Goal: Information Seeking & Learning: Check status

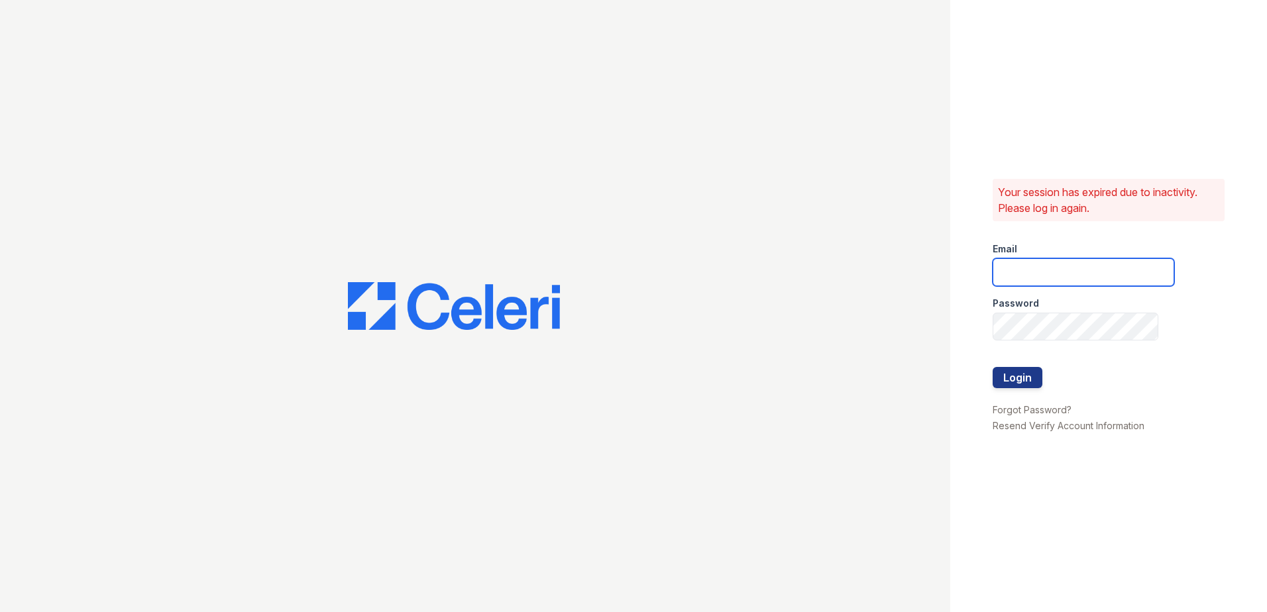
click at [1064, 274] on input "email" at bounding box center [1084, 272] width 182 height 28
type input "renewtowneoaks@trinity-pm.com"
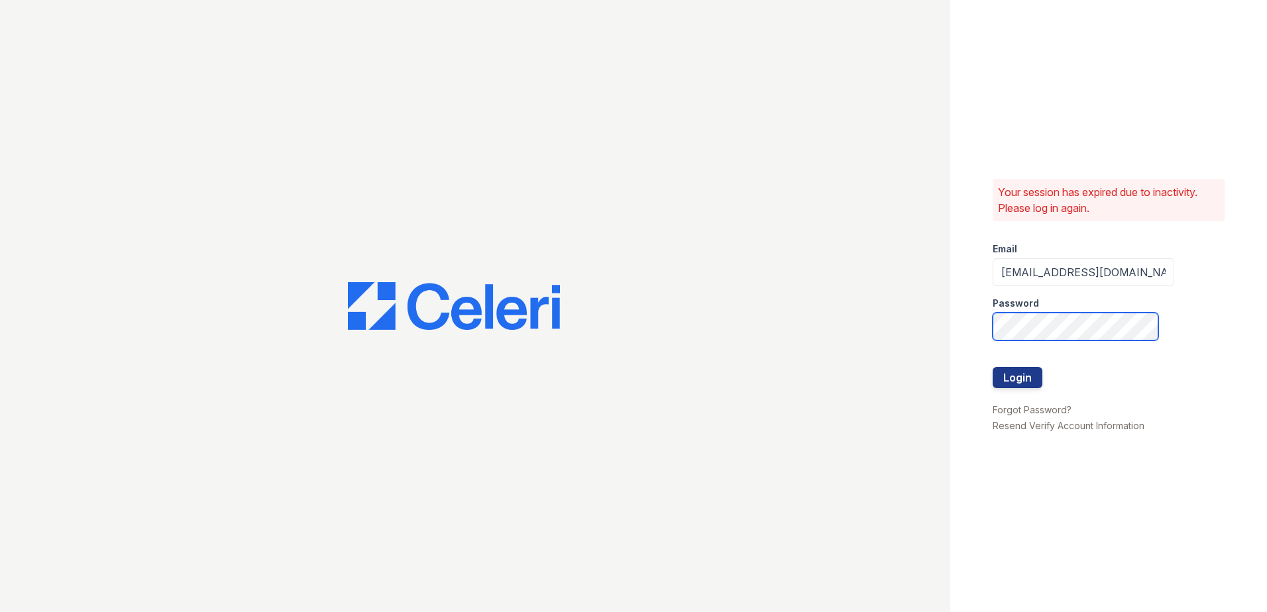
click at [993, 367] on button "Login" at bounding box center [1018, 377] width 50 height 21
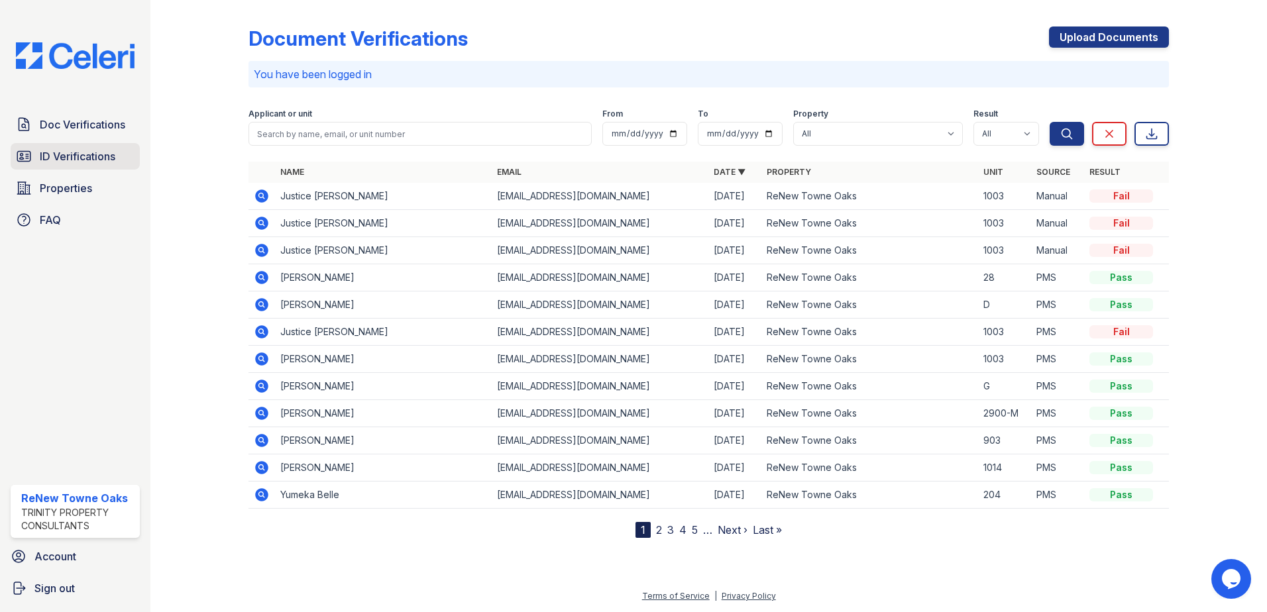
click at [105, 158] on span "ID Verifications" at bounding box center [78, 156] width 76 height 16
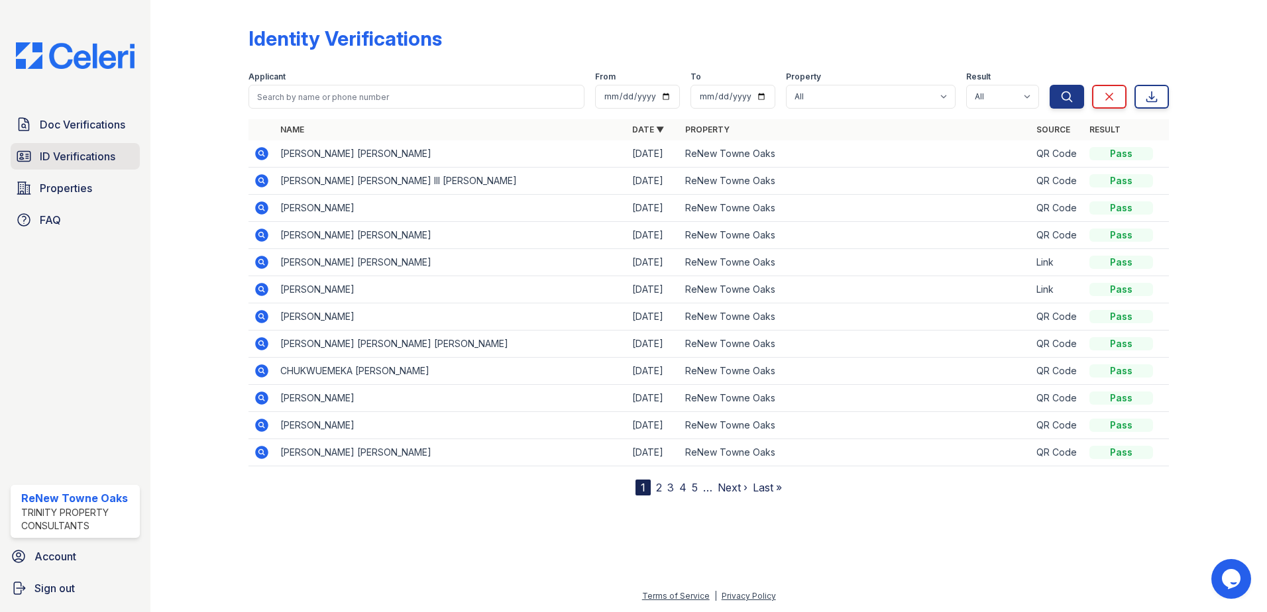
click at [98, 159] on span "ID Verifications" at bounding box center [78, 156] width 76 height 16
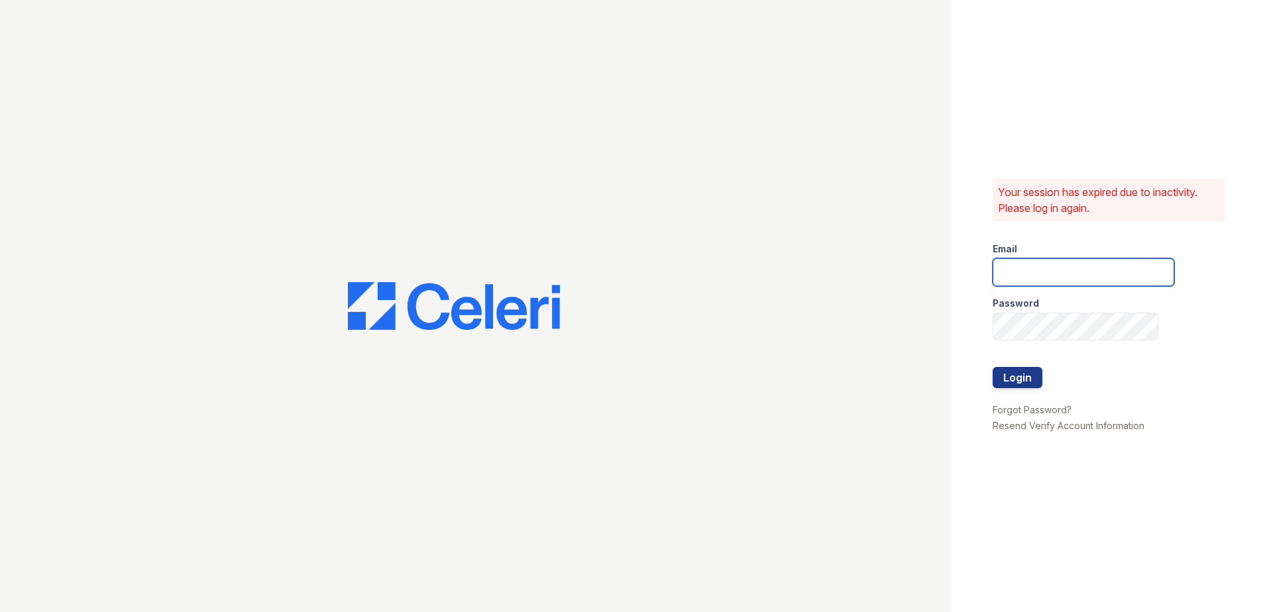
click at [1028, 260] on input "email" at bounding box center [1084, 272] width 182 height 28
type input "renewtowneoaks@trinity-pm.com"
click at [1007, 380] on button "Login" at bounding box center [1018, 377] width 50 height 21
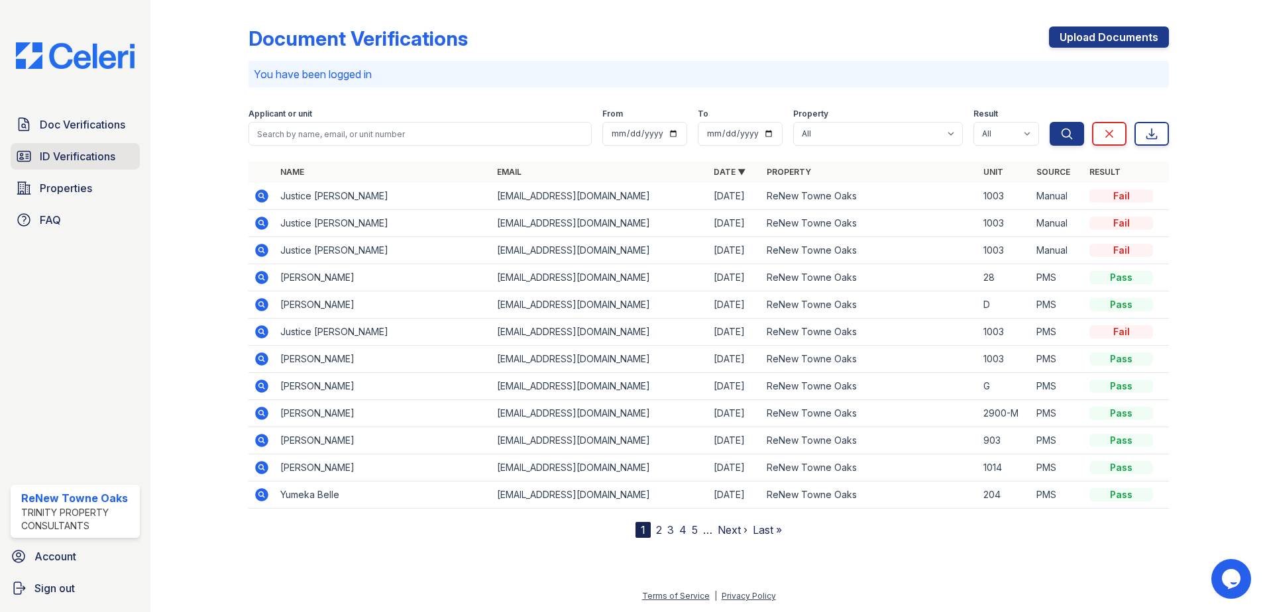
click at [58, 156] on span "ID Verifications" at bounding box center [78, 156] width 76 height 16
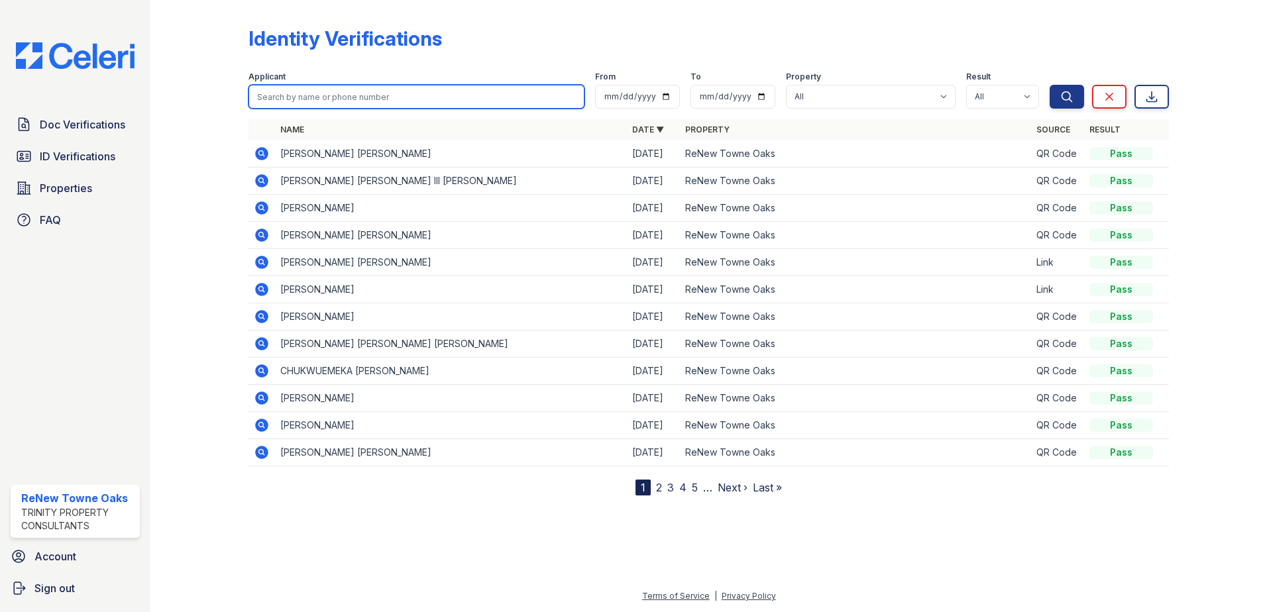
click at [325, 99] on input "search" at bounding box center [417, 97] width 336 height 24
type input "[PERSON_NAME]"
click at [1050, 85] on button "Search" at bounding box center [1067, 97] width 34 height 24
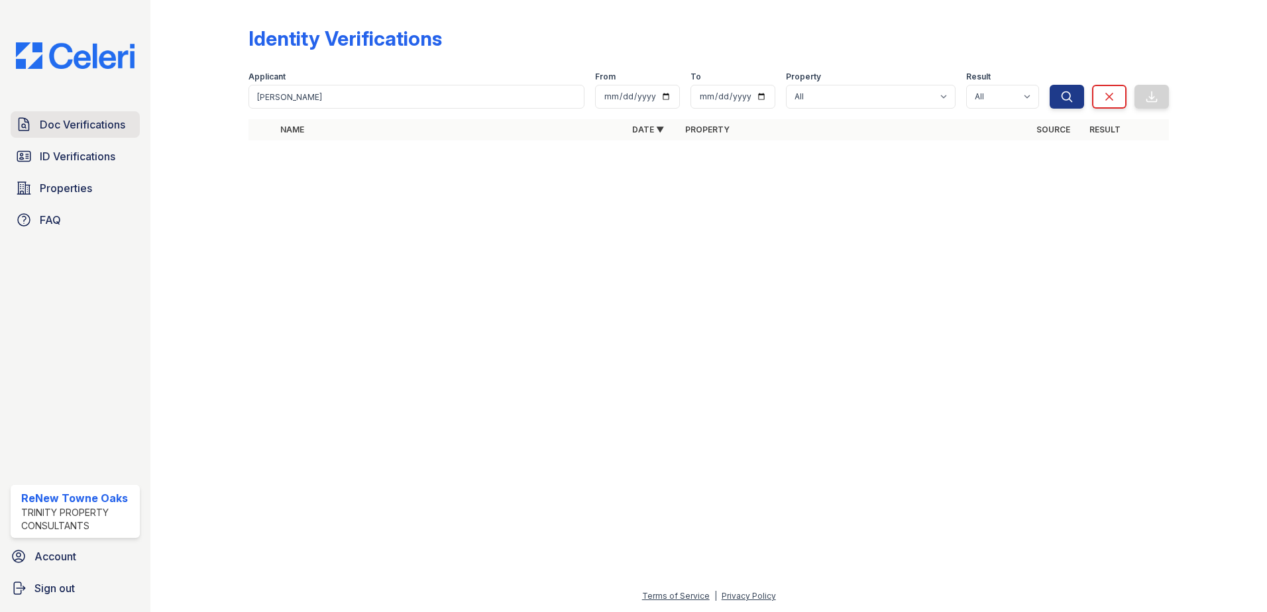
click at [91, 123] on span "Doc Verifications" at bounding box center [82, 125] width 85 height 16
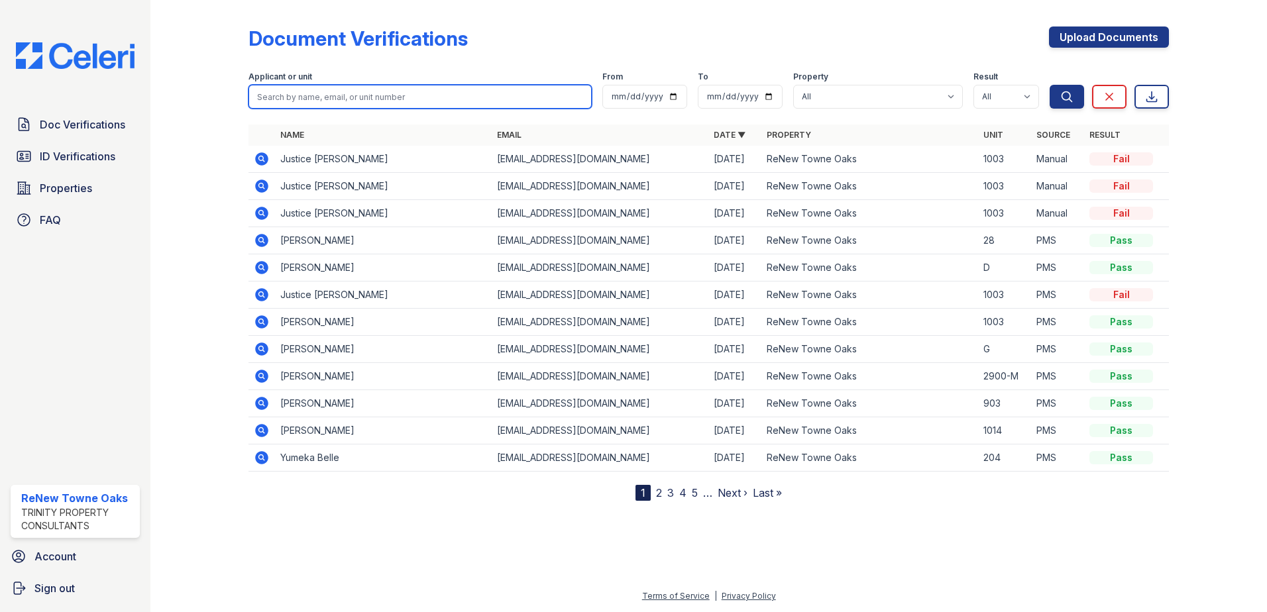
click at [366, 96] on input "search" at bounding box center [420, 97] width 343 height 24
type input "[PERSON_NAME]"
click at [1050, 85] on button "Search" at bounding box center [1067, 97] width 34 height 24
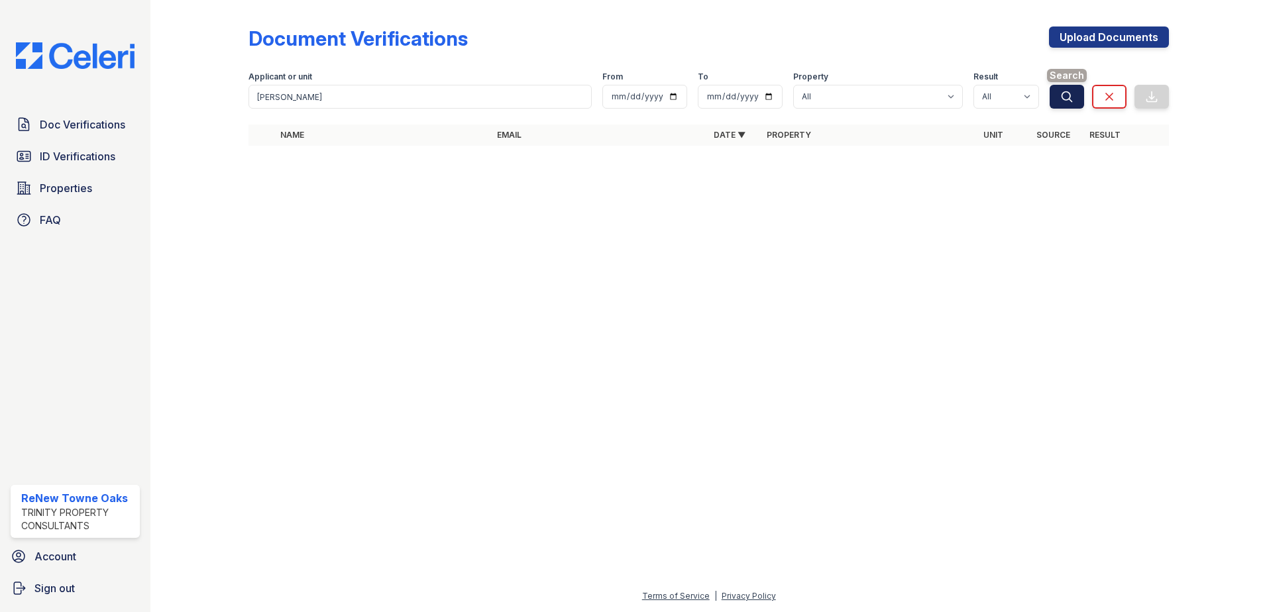
click at [1058, 95] on button "Search" at bounding box center [1067, 97] width 34 height 24
click at [95, 154] on span "ID Verifications" at bounding box center [78, 156] width 76 height 16
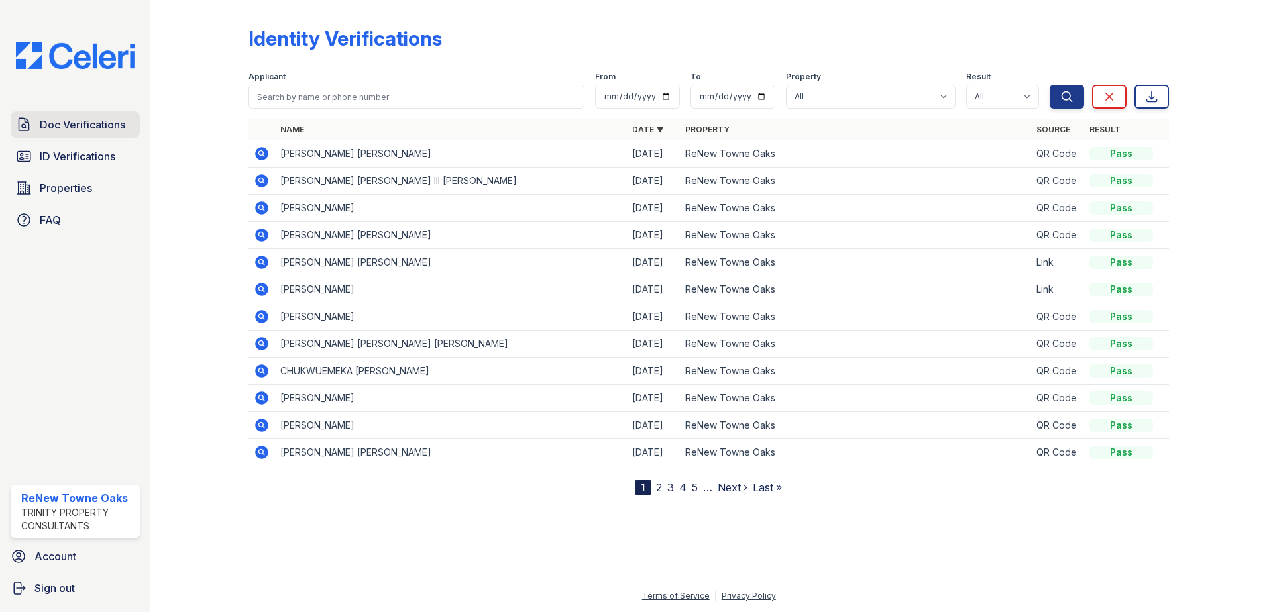
click at [99, 132] on span "Doc Verifications" at bounding box center [82, 125] width 85 height 16
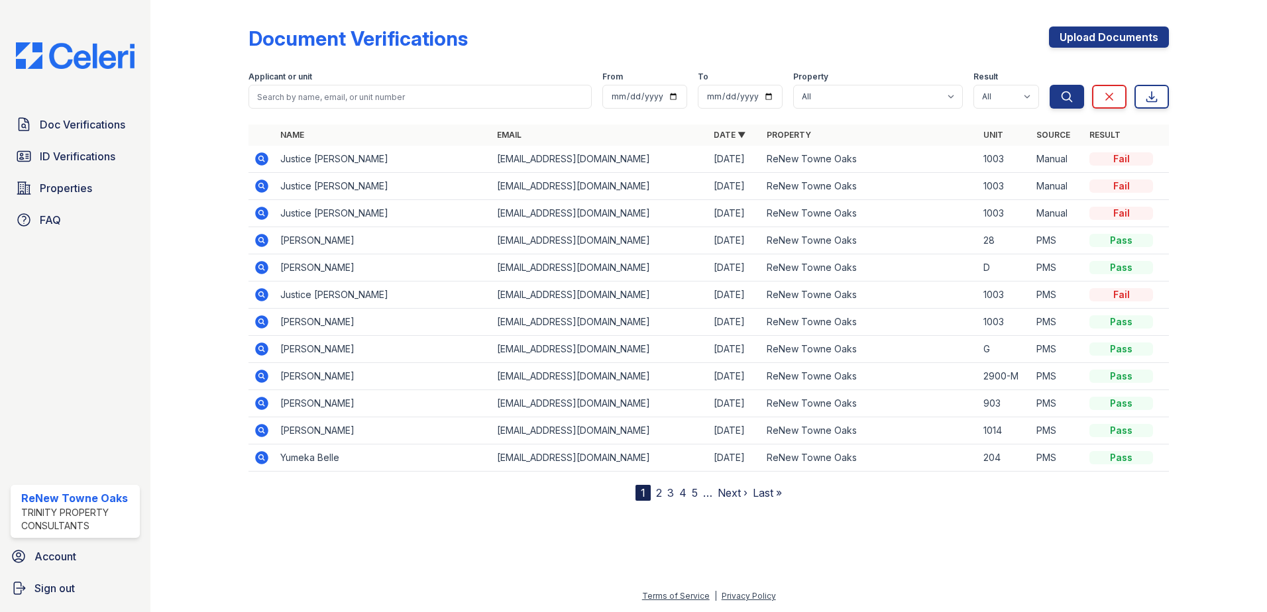
click at [658, 496] on link "2" at bounding box center [659, 492] width 6 height 13
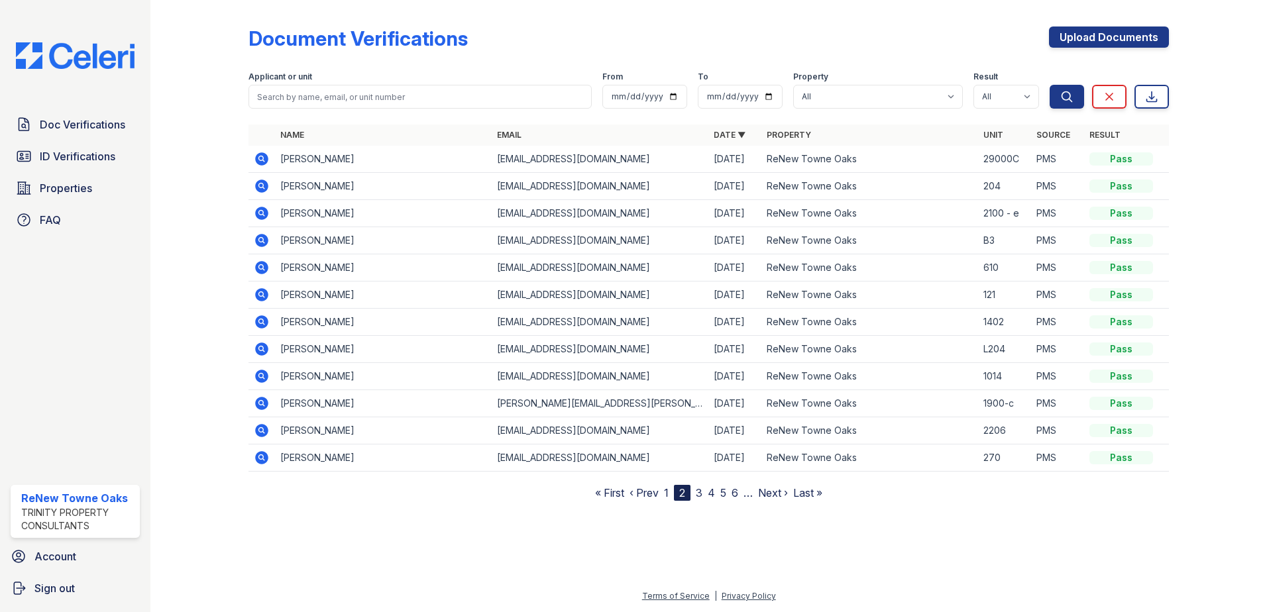
click at [665, 495] on link "1" at bounding box center [666, 492] width 5 height 13
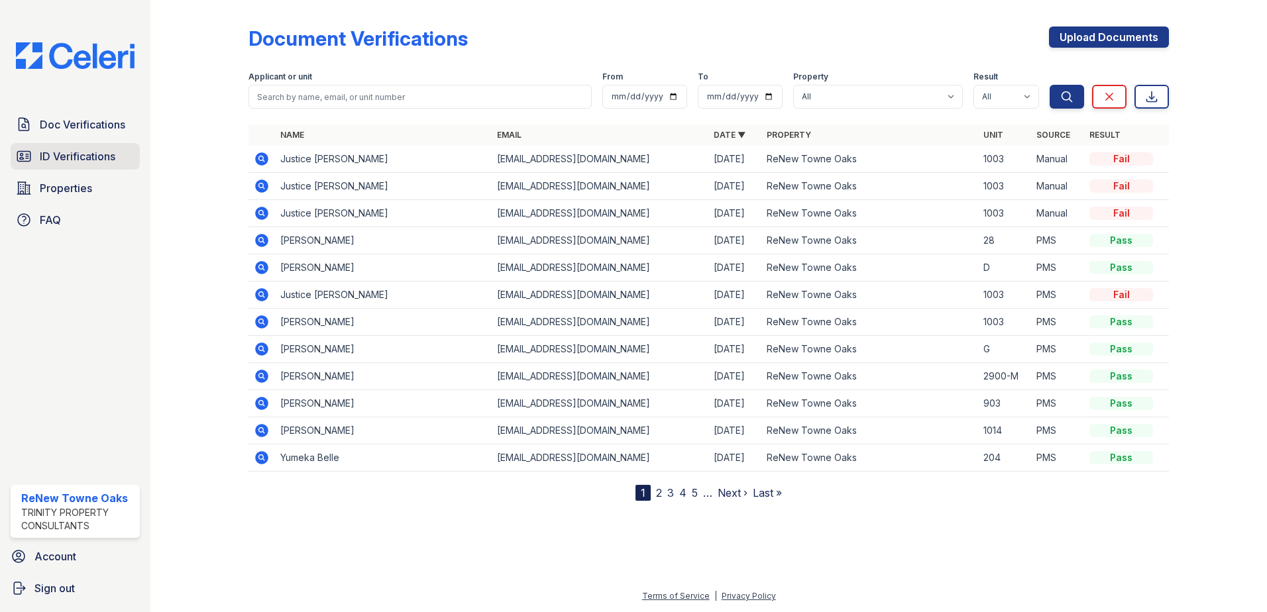
click at [69, 157] on span "ID Verifications" at bounding box center [78, 156] width 76 height 16
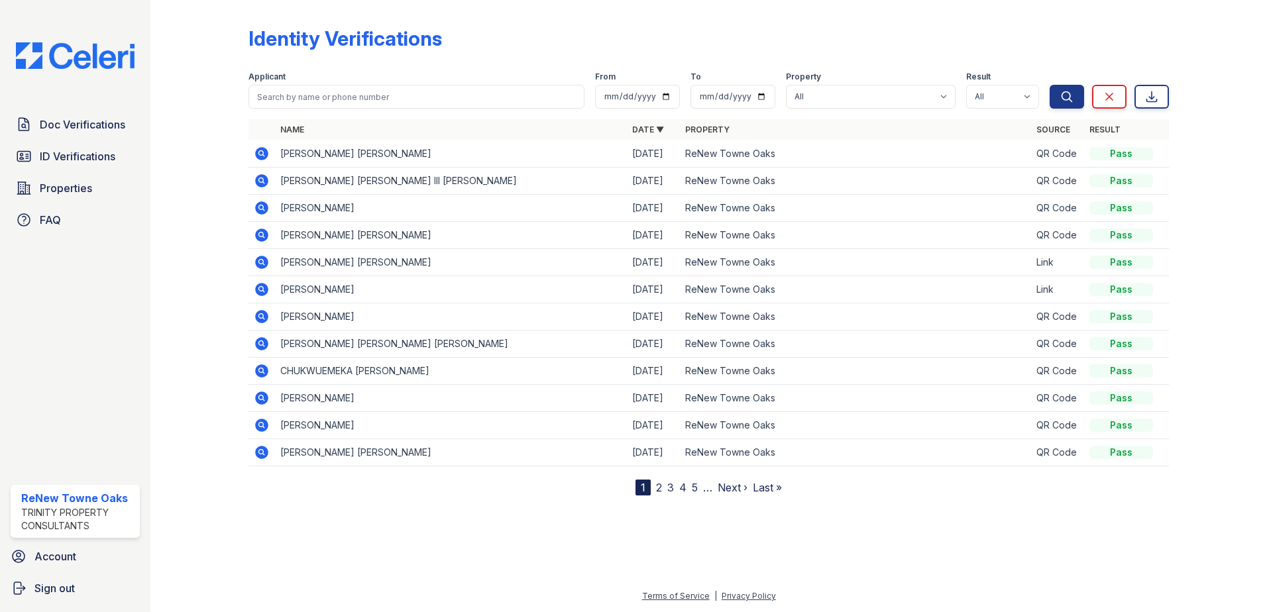
click at [660, 490] on link "2" at bounding box center [659, 487] width 6 height 13
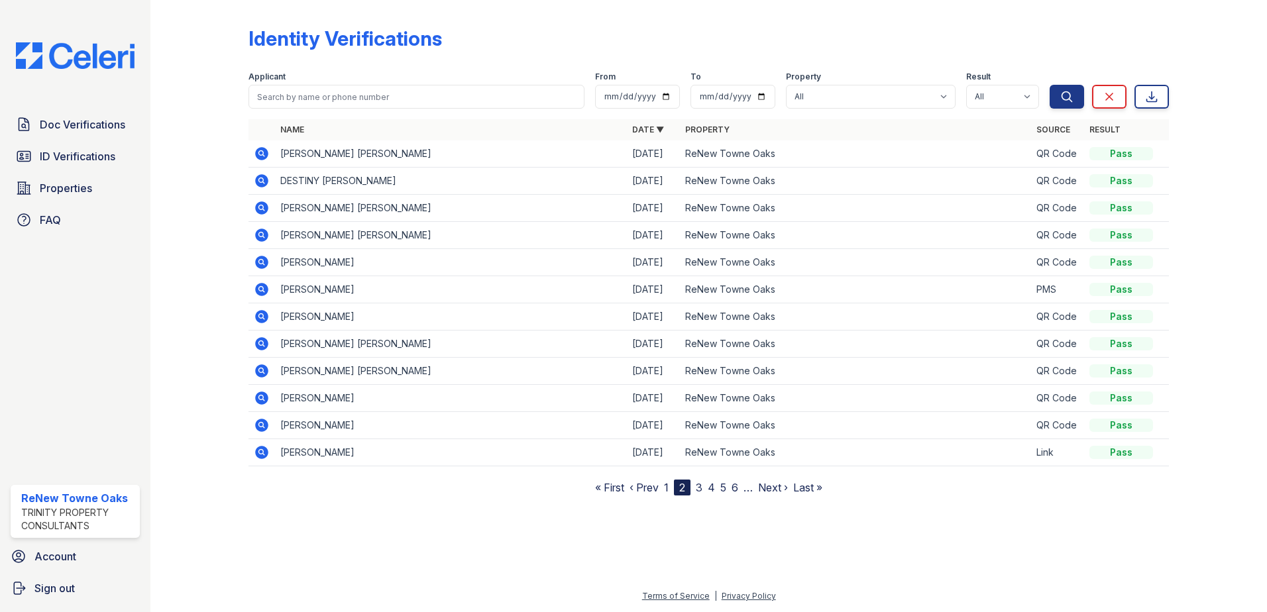
click at [697, 490] on link "3" at bounding box center [699, 487] width 7 height 13
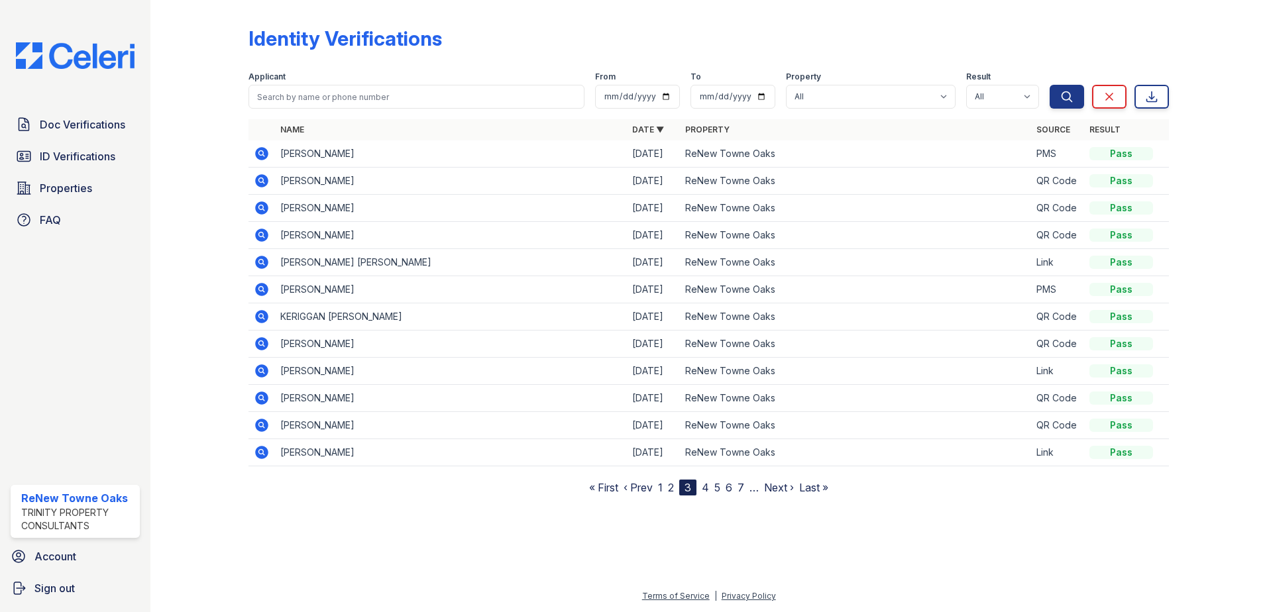
click at [709, 488] on link "4" at bounding box center [705, 487] width 7 height 13
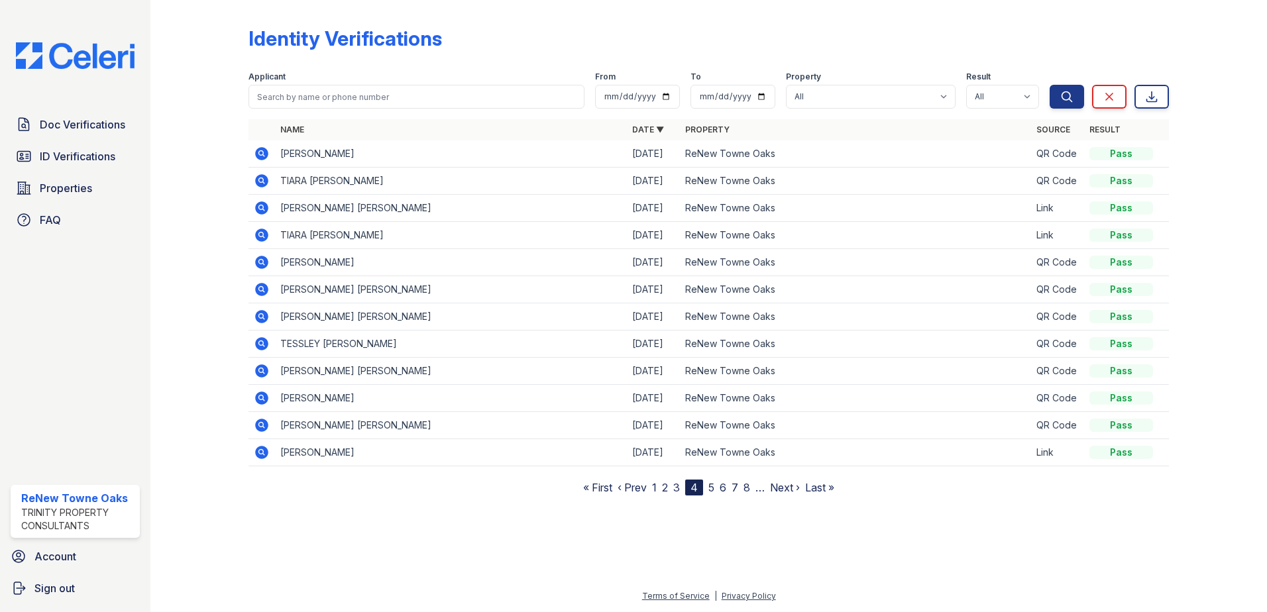
click at [714, 492] on link "5" at bounding box center [711, 487] width 6 height 13
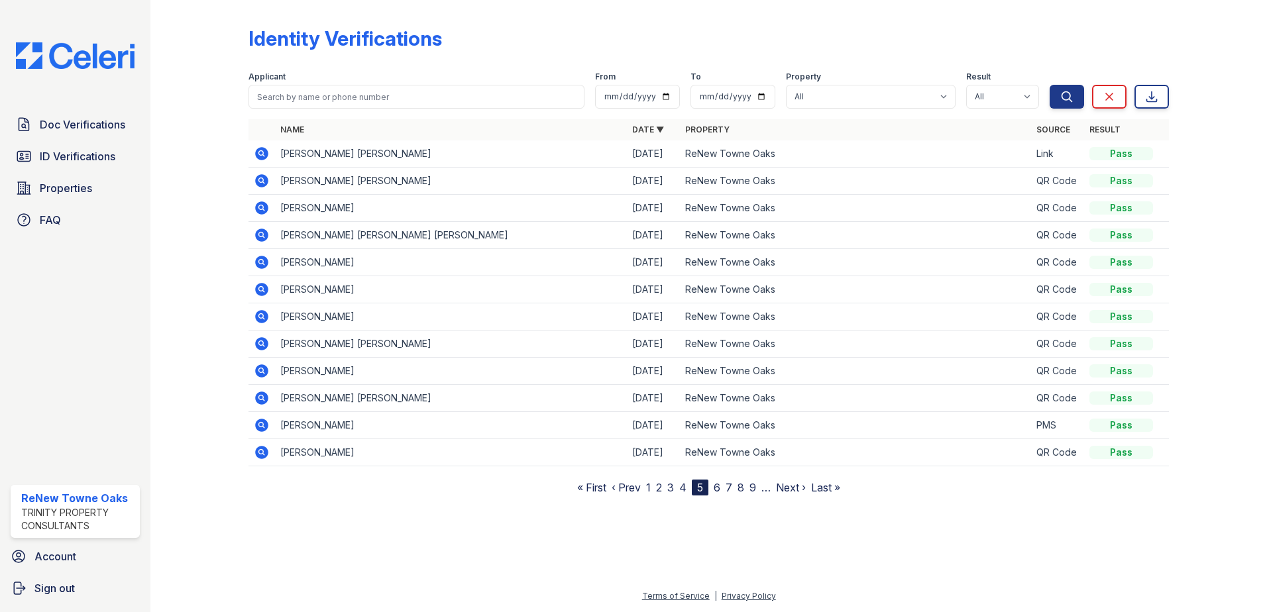
click at [720, 486] on link "6" at bounding box center [717, 487] width 7 height 13
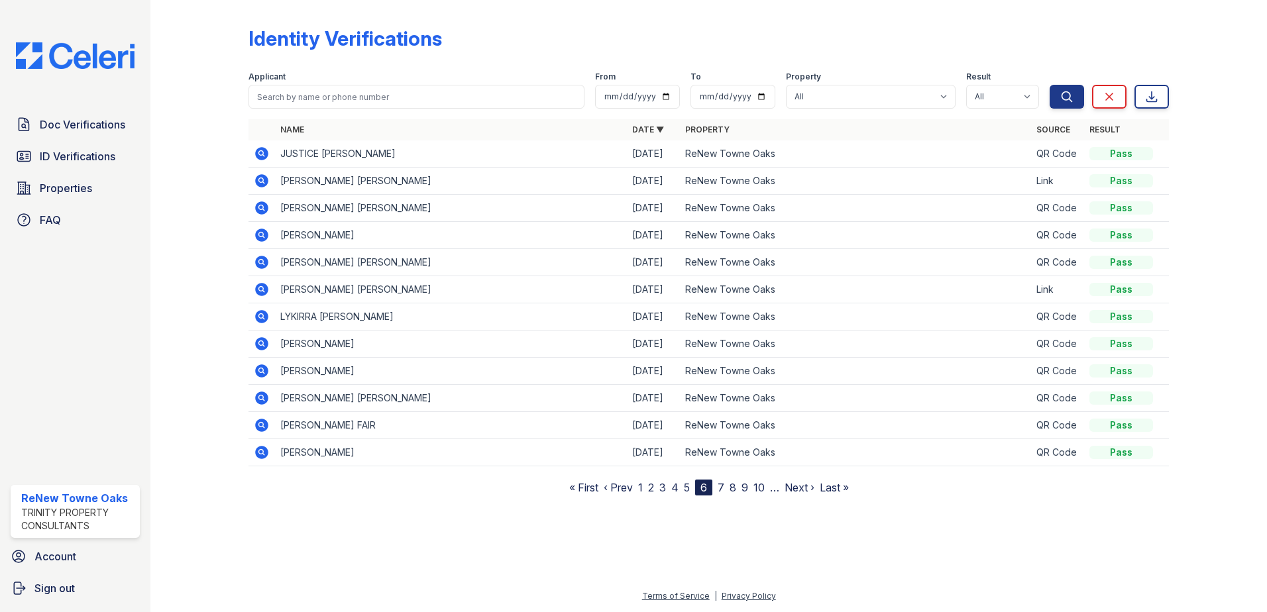
click at [723, 488] on link "7" at bounding box center [721, 487] width 7 height 13
click at [725, 490] on link "8" at bounding box center [722, 487] width 7 height 13
click at [720, 488] on link "9" at bounding box center [720, 487] width 7 height 13
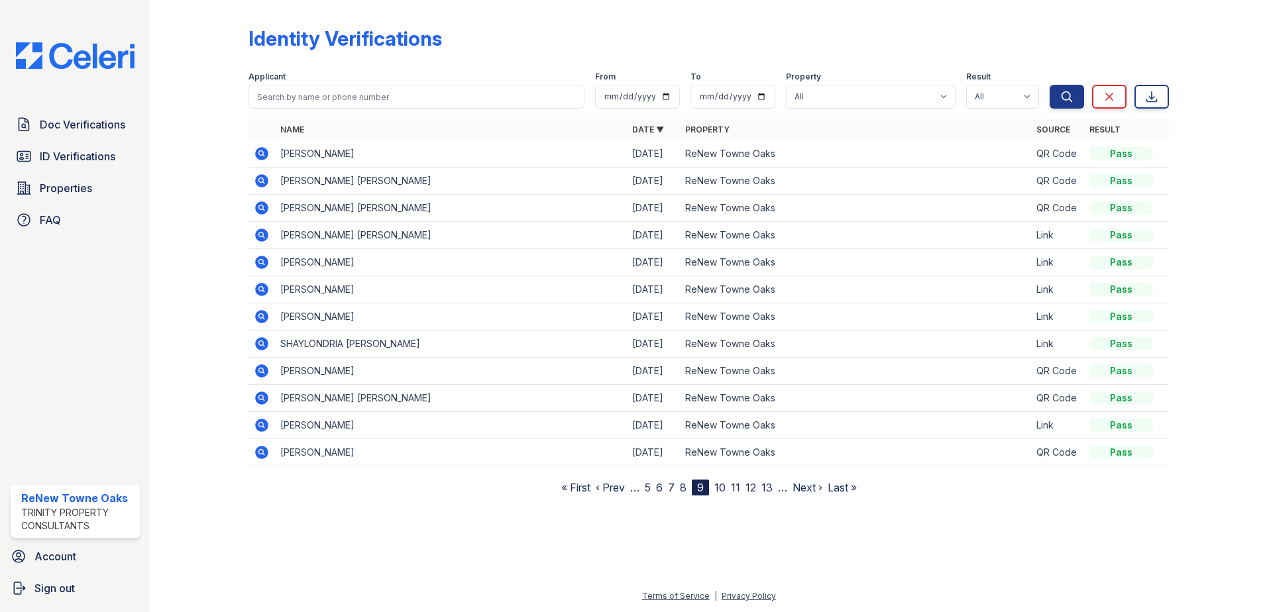
click at [327, 117] on div at bounding box center [709, 116] width 921 height 5
click at [330, 101] on input "search" at bounding box center [417, 97] width 336 height 24
type input "[PERSON_NAME]"
click at [1050, 85] on button "Search" at bounding box center [1067, 97] width 34 height 24
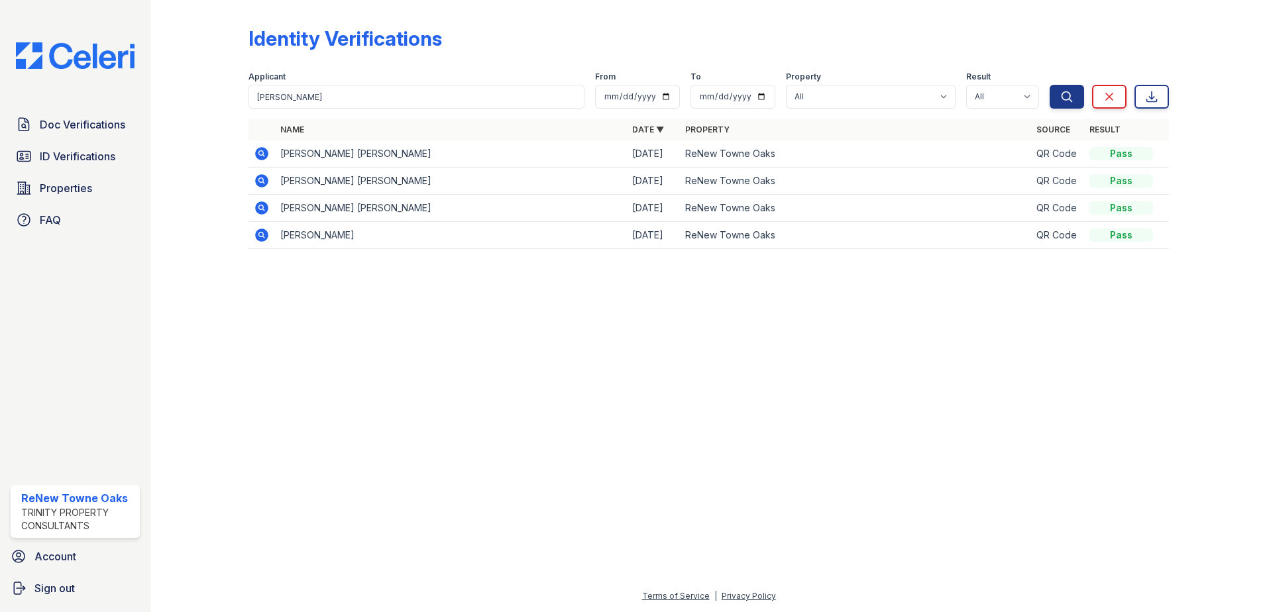
click at [69, 140] on div "Doc Verifications ID Verifications Properties FAQ" at bounding box center [75, 172] width 140 height 122
click at [74, 160] on span "ID Verifications" at bounding box center [78, 156] width 76 height 16
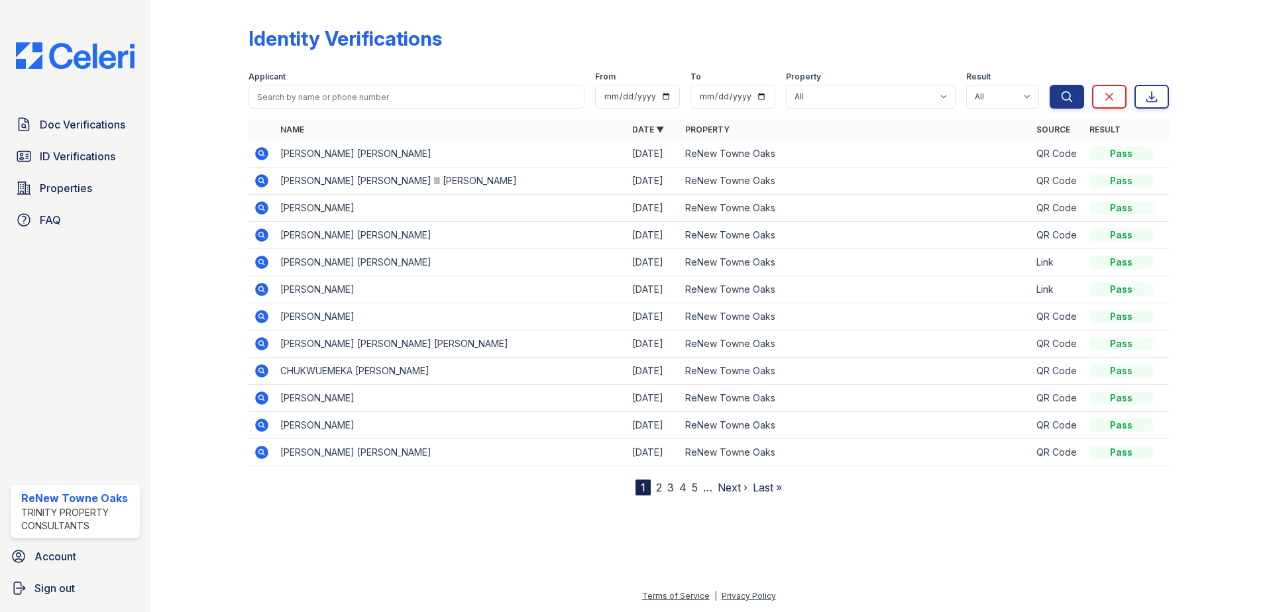
click at [655, 486] on nav "1 2 3 4 5 … Next › Last »" at bounding box center [709, 488] width 146 height 16
click at [656, 486] on link "2" at bounding box center [659, 487] width 6 height 13
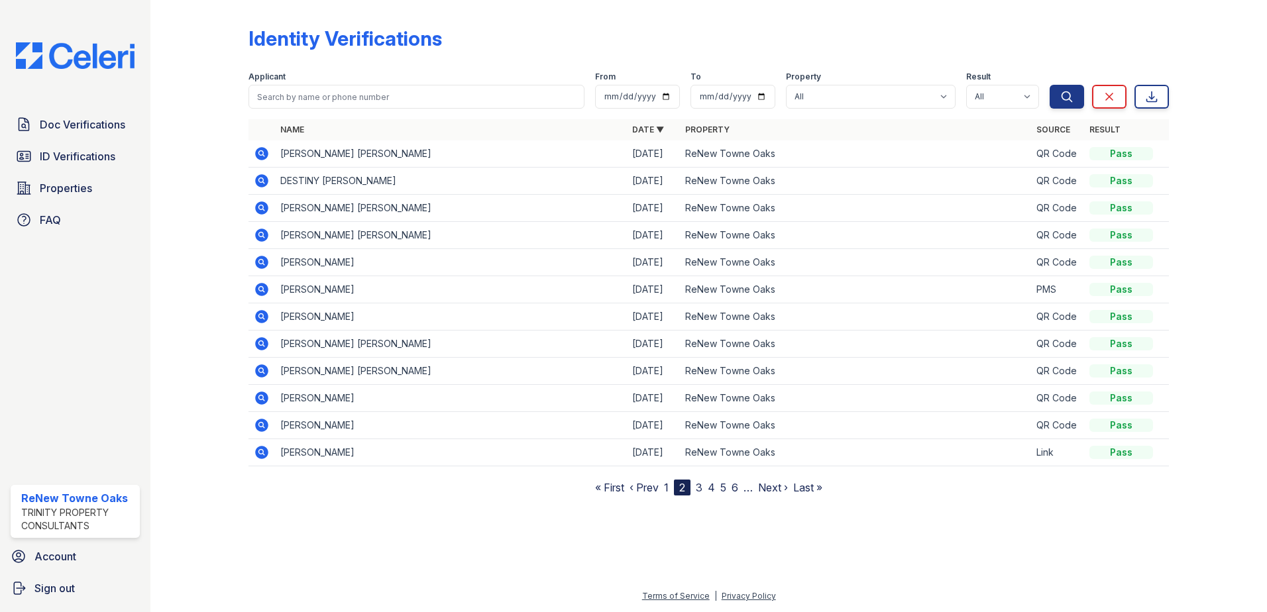
click at [698, 485] on link "3" at bounding box center [699, 487] width 7 height 13
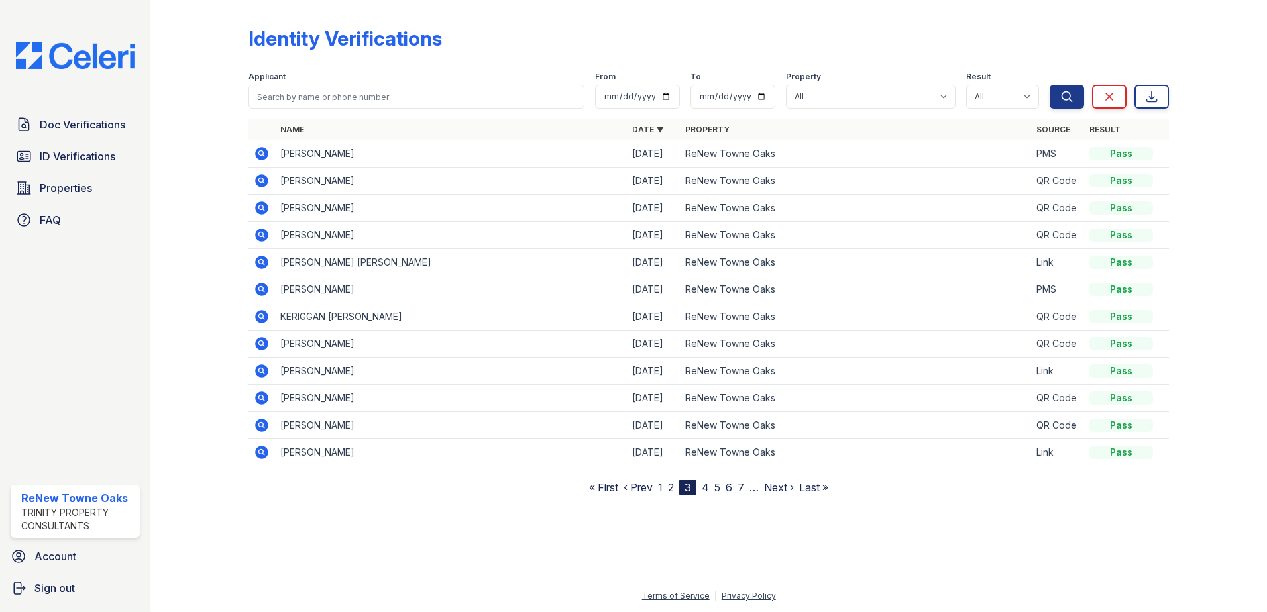
click at [705, 492] on link "4" at bounding box center [705, 487] width 7 height 13
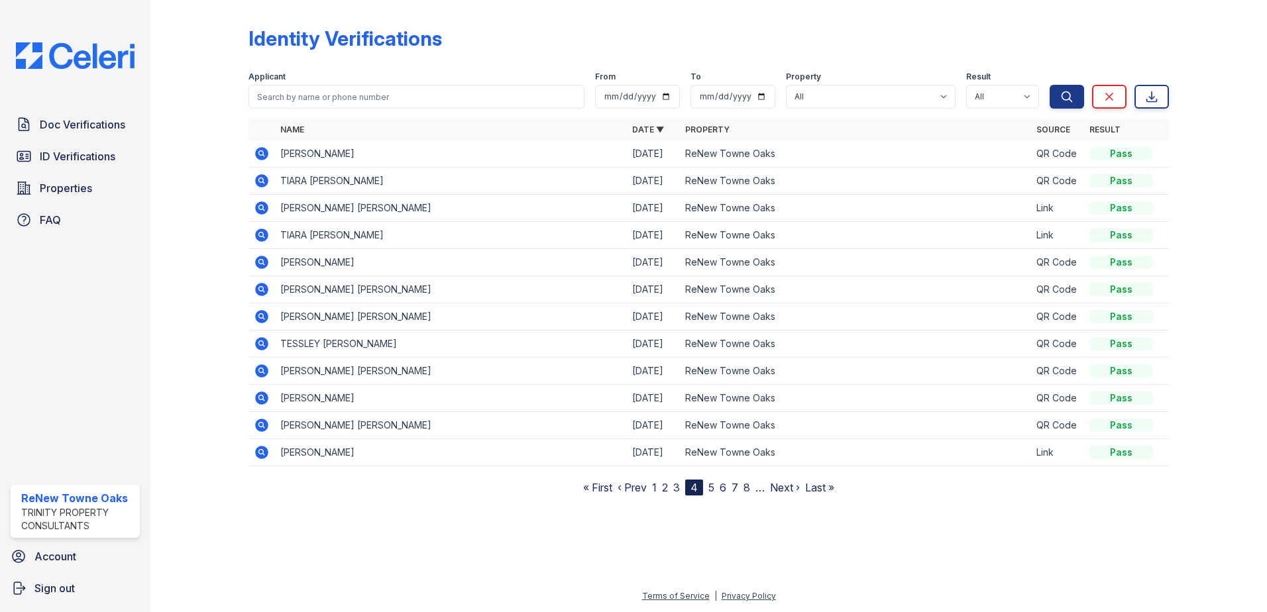
click at [1224, 502] on div "Identity Verifications Filter Applicant From To Property All [GEOGRAPHIC_DATA] …" at bounding box center [709, 258] width 1074 height 517
